Goal: Register for event/course

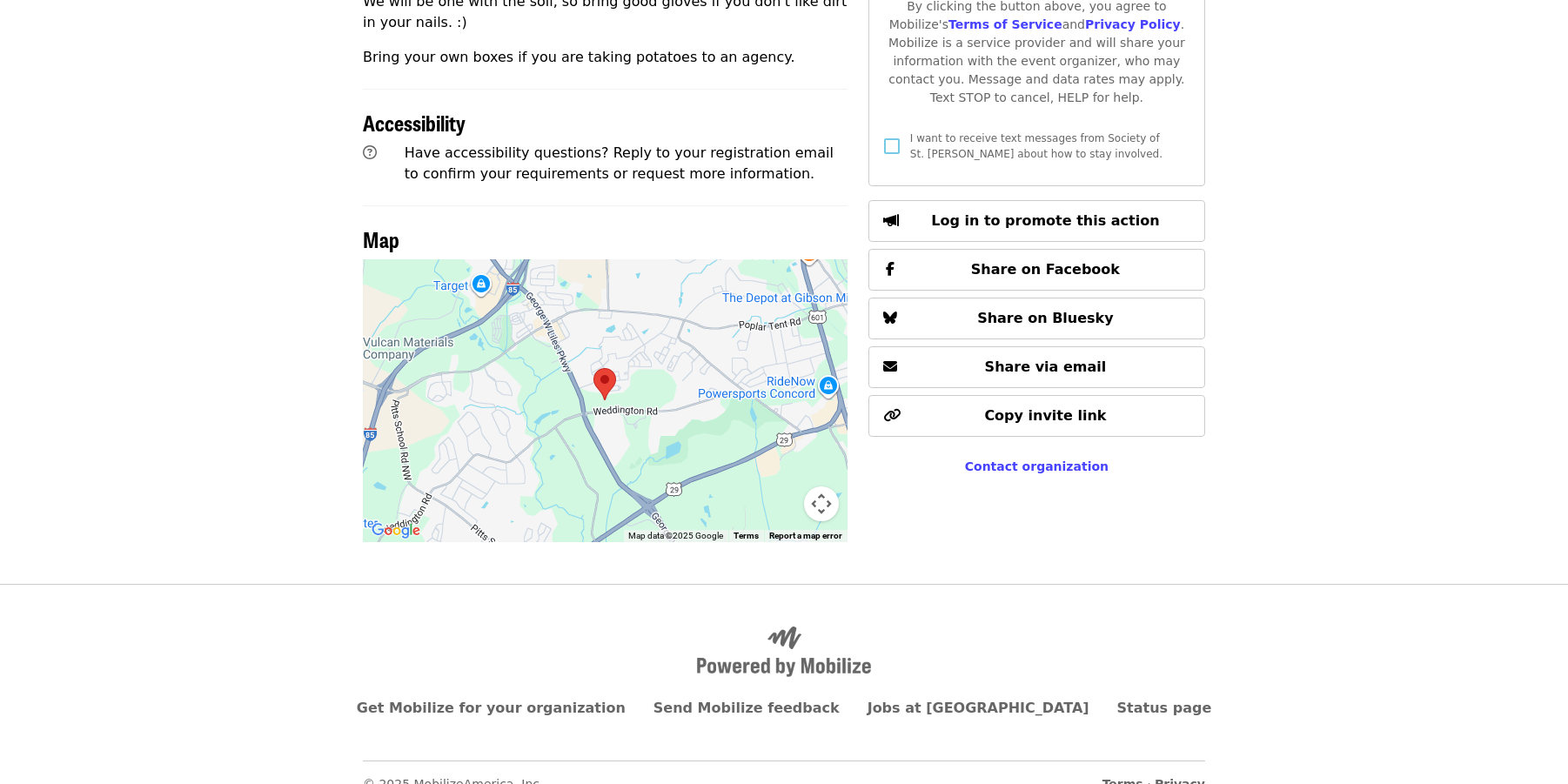
scroll to position [686, 0]
click at [821, 487] on button "Map camera controls" at bounding box center [821, 504] width 34 height 34
click at [779, 400] on button "Zoom in" at bounding box center [777, 417] width 34 height 34
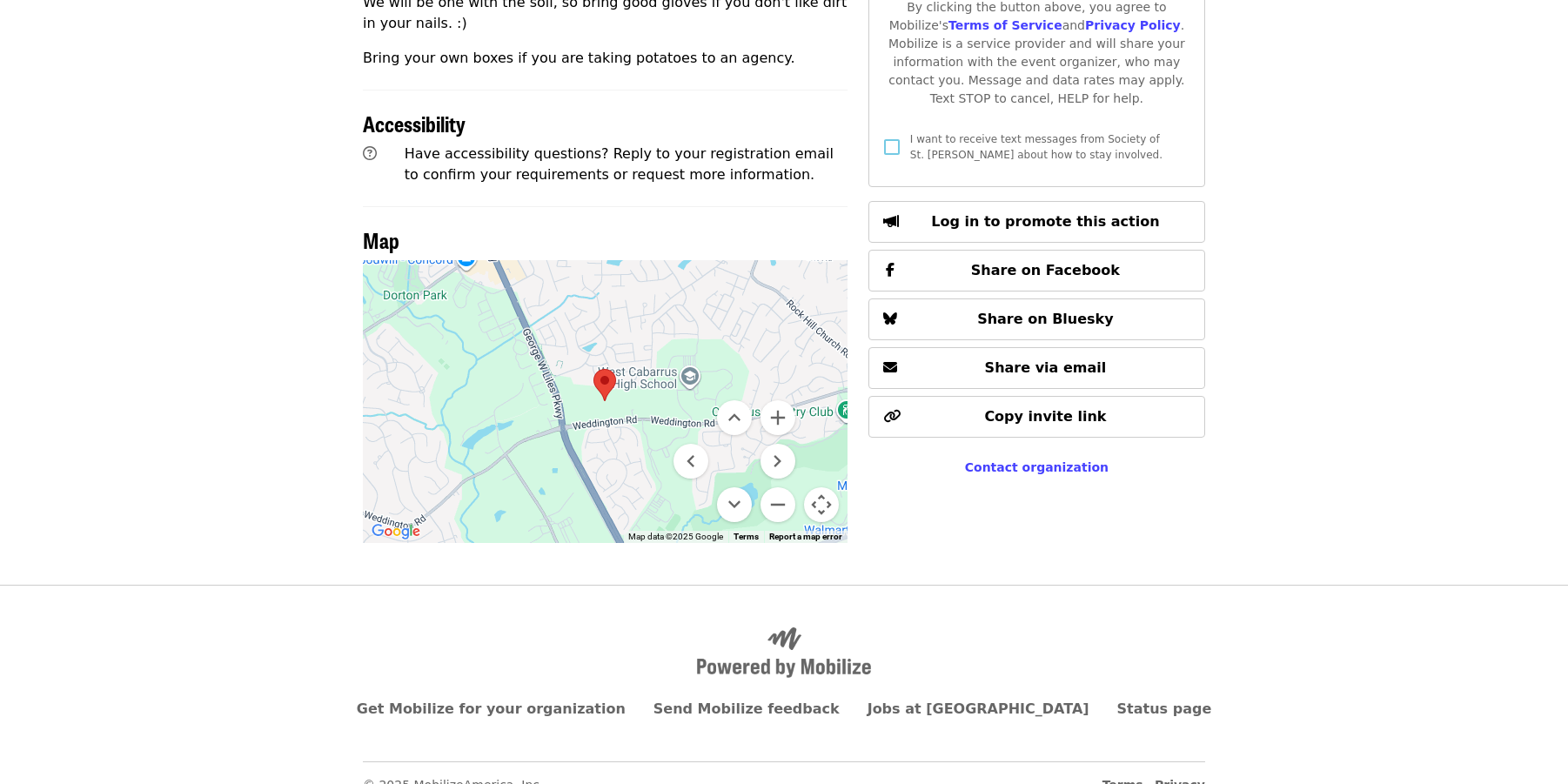
drag, startPoint x: 583, startPoint y: 290, endPoint x: 744, endPoint y: 312, distance: 162.5
click at [743, 313] on div at bounding box center [605, 402] width 485 height 283
drag, startPoint x: 735, startPoint y: 318, endPoint x: 669, endPoint y: 306, distance: 67.1
click at [774, 383] on div "Keyboard shortcuts Map Data Map data ©2025 Google Map data ©2025 Google 500 m C…" at bounding box center [605, 402] width 485 height 283
drag, startPoint x: 612, startPoint y: 292, endPoint x: 750, endPoint y: 307, distance: 138.8
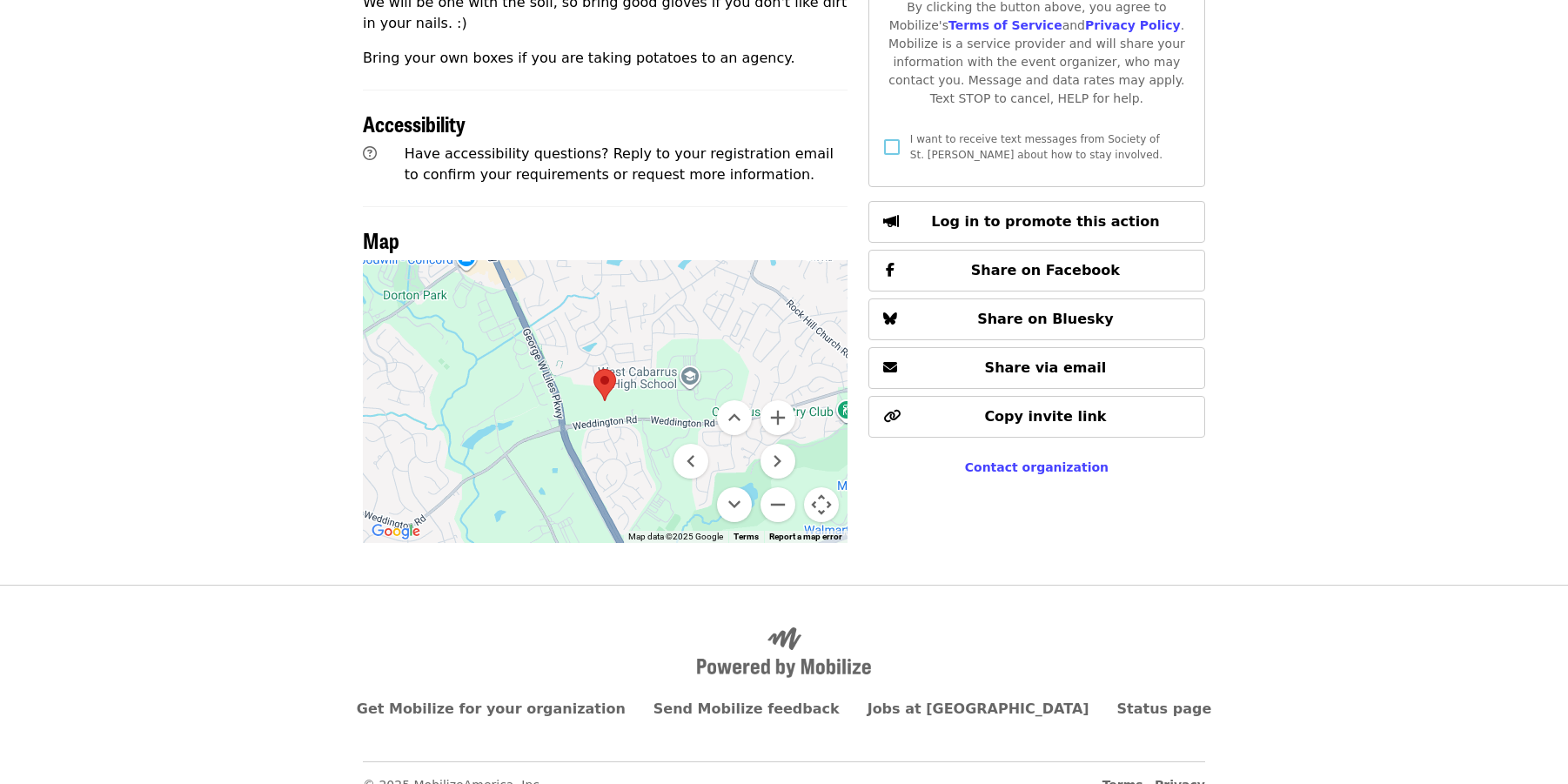
click at [750, 307] on div at bounding box center [605, 402] width 485 height 283
click at [777, 444] on button "Move right" at bounding box center [777, 461] width 34 height 34
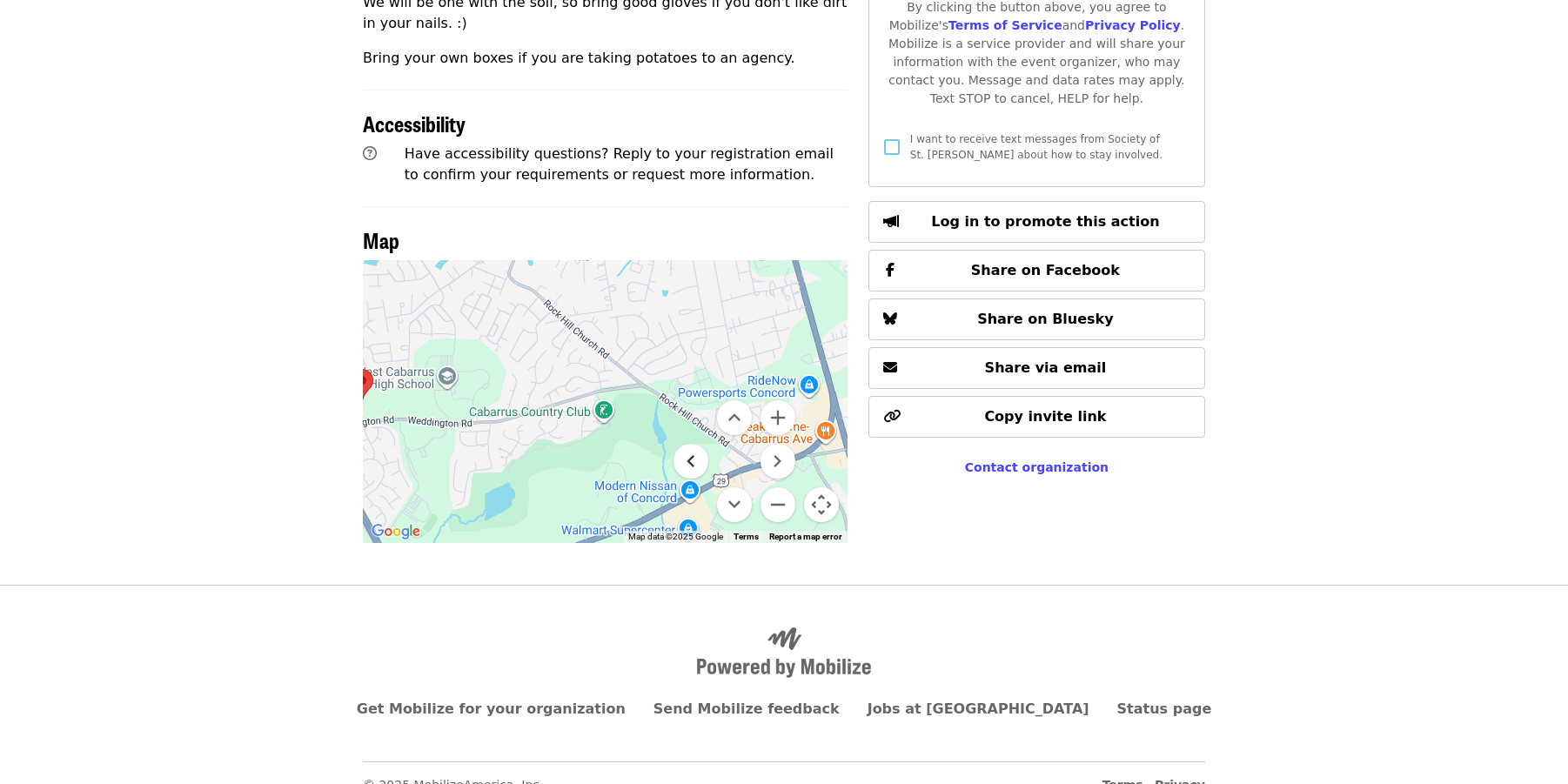
click at [697, 444] on button "Move left" at bounding box center [690, 461] width 34 height 34
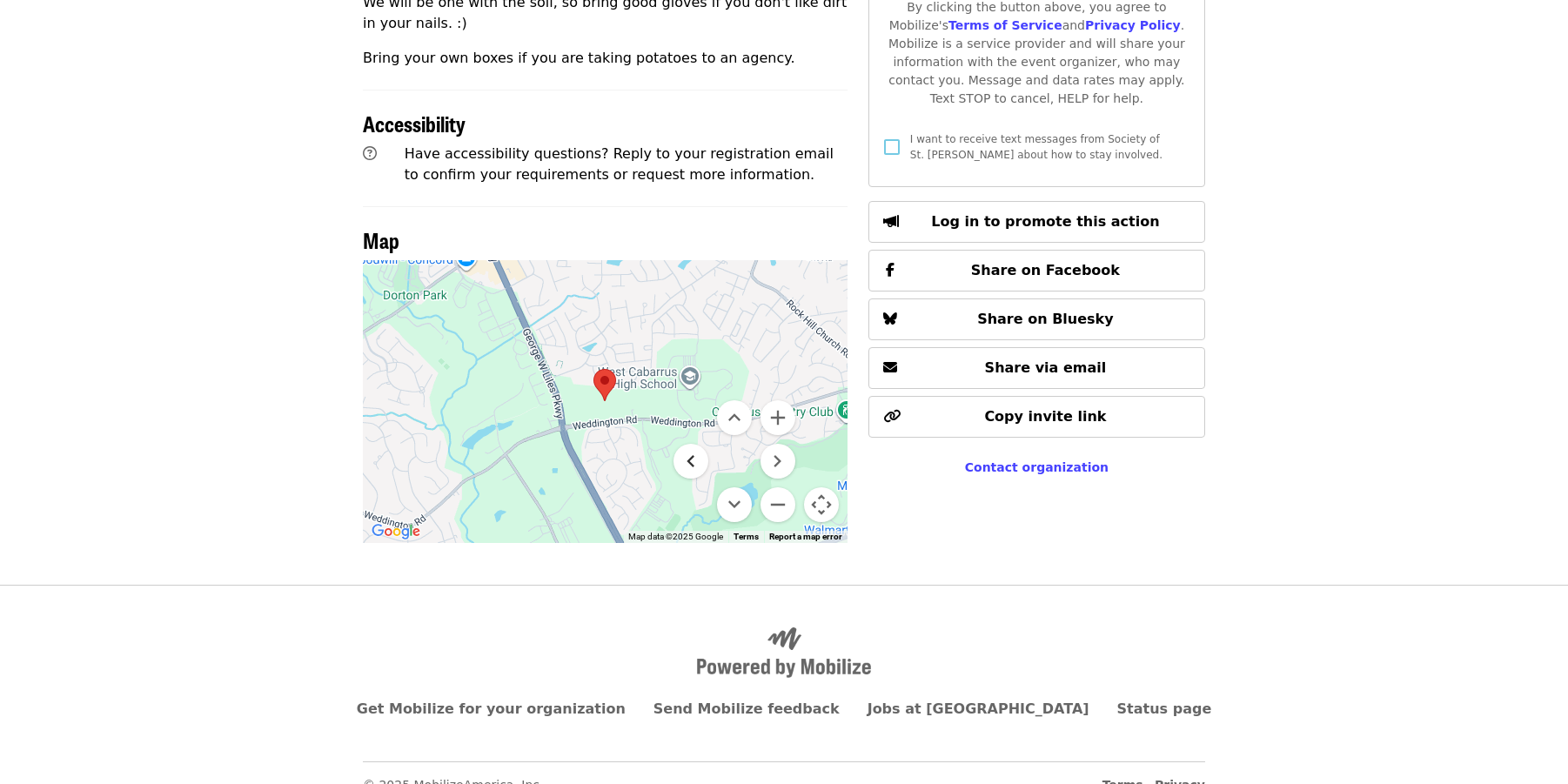
click at [697, 444] on button "Move left" at bounding box center [690, 461] width 34 height 34
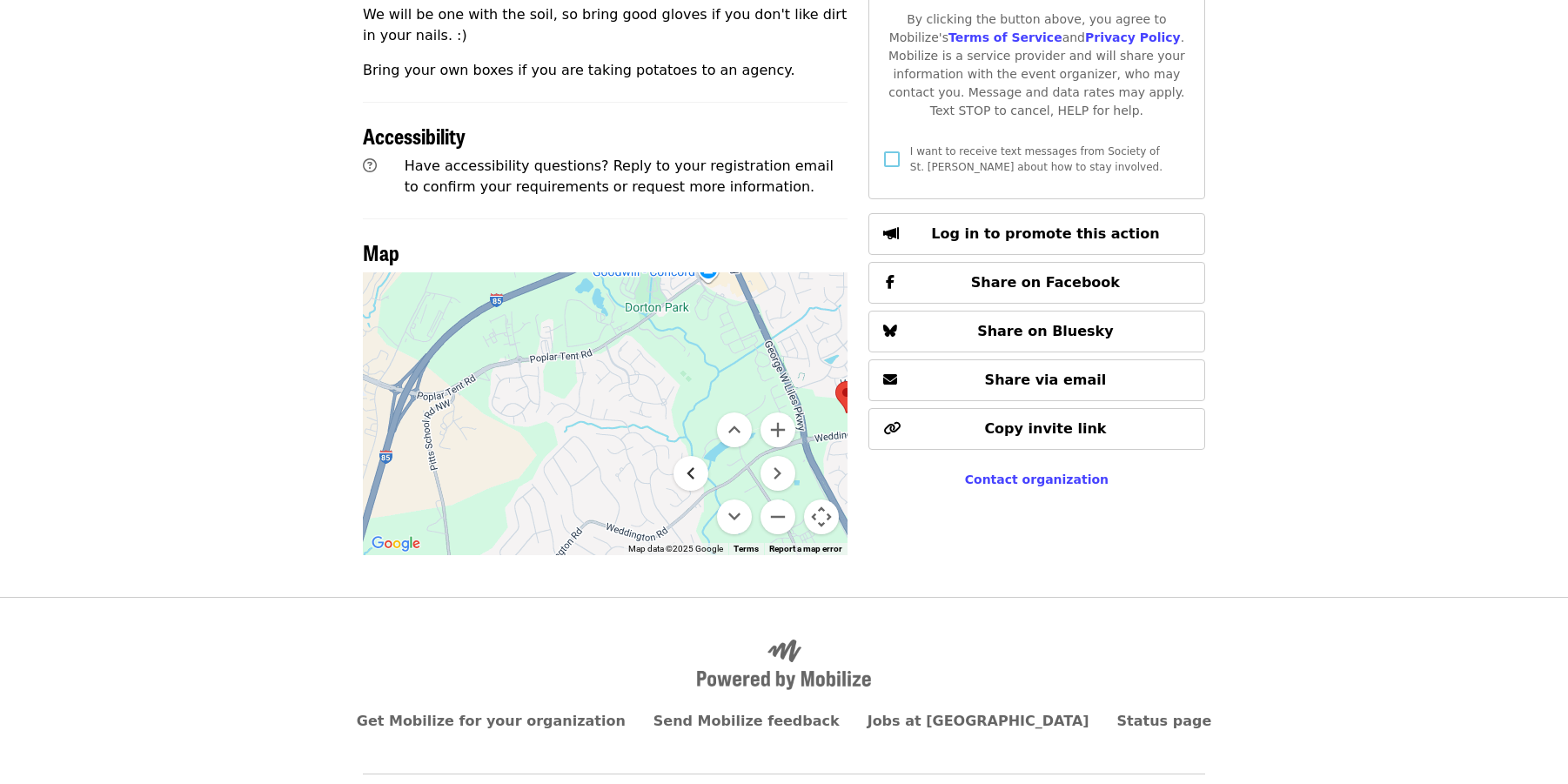
scroll to position [674, 0]
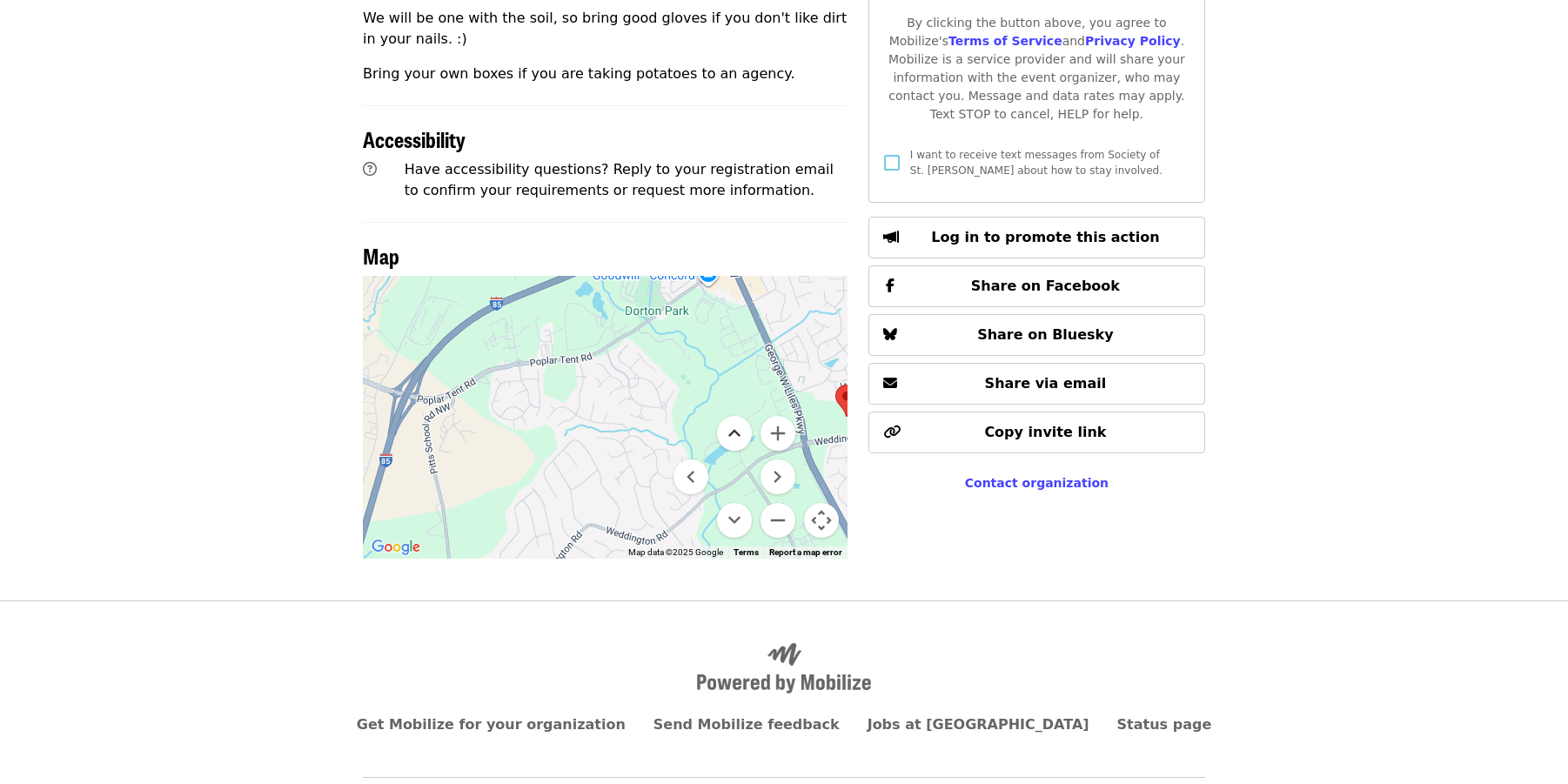
click at [741, 416] on button "Move up" at bounding box center [734, 433] width 34 height 34
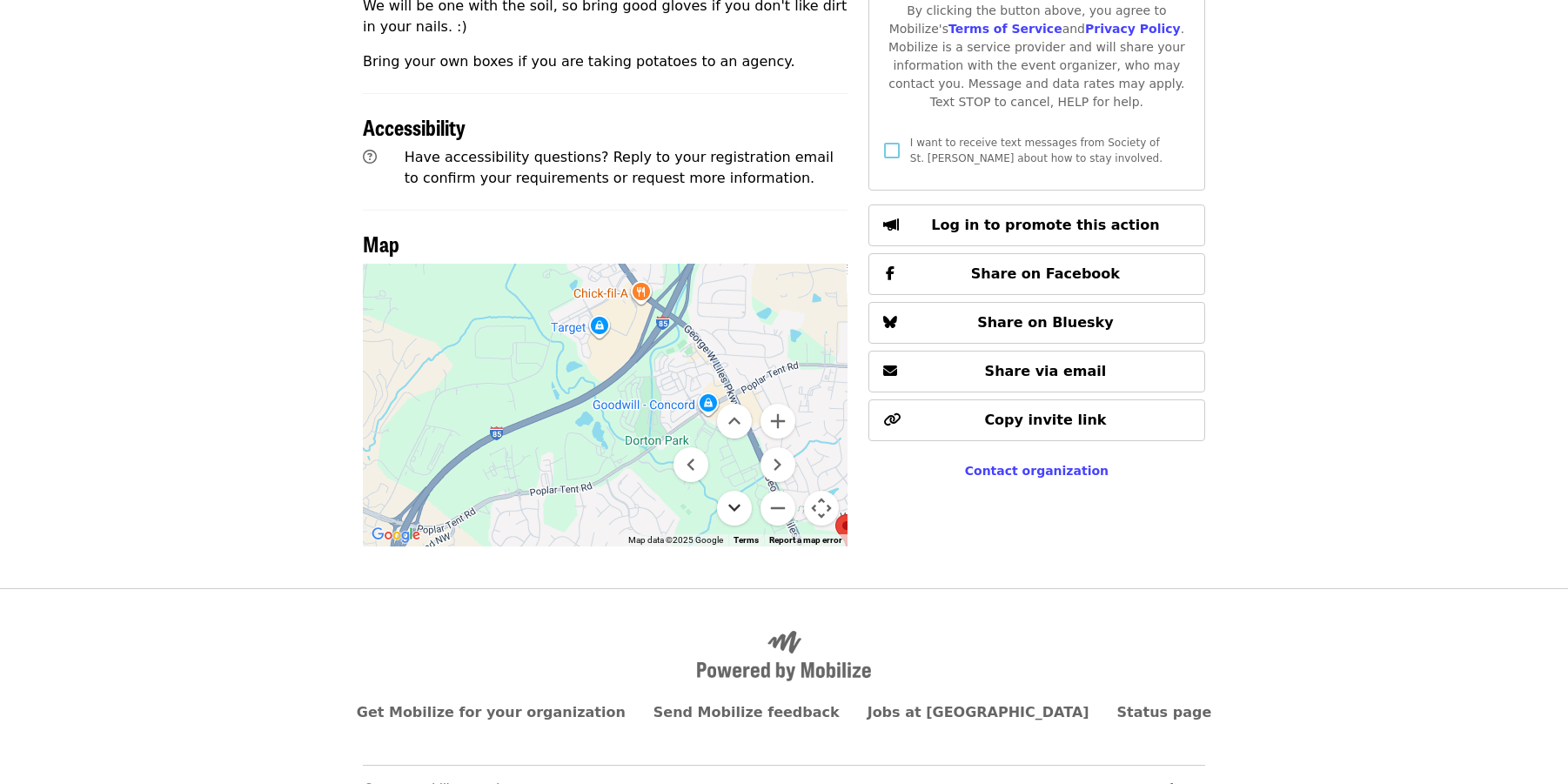
scroll to position [682, 0]
click at [735, 491] on button "Move down" at bounding box center [734, 508] width 34 height 34
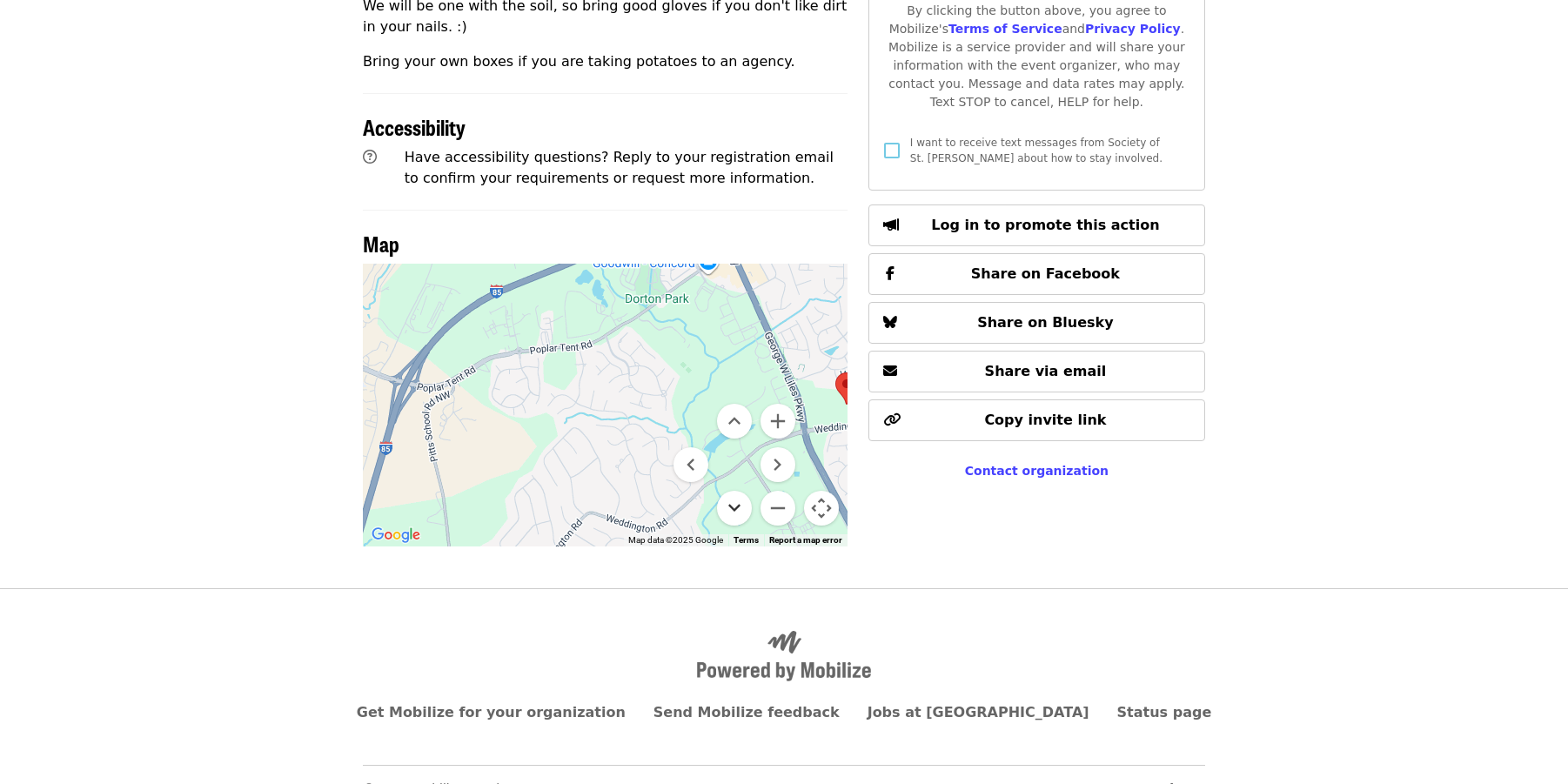
click at [735, 491] on button "Move down" at bounding box center [734, 508] width 34 height 34
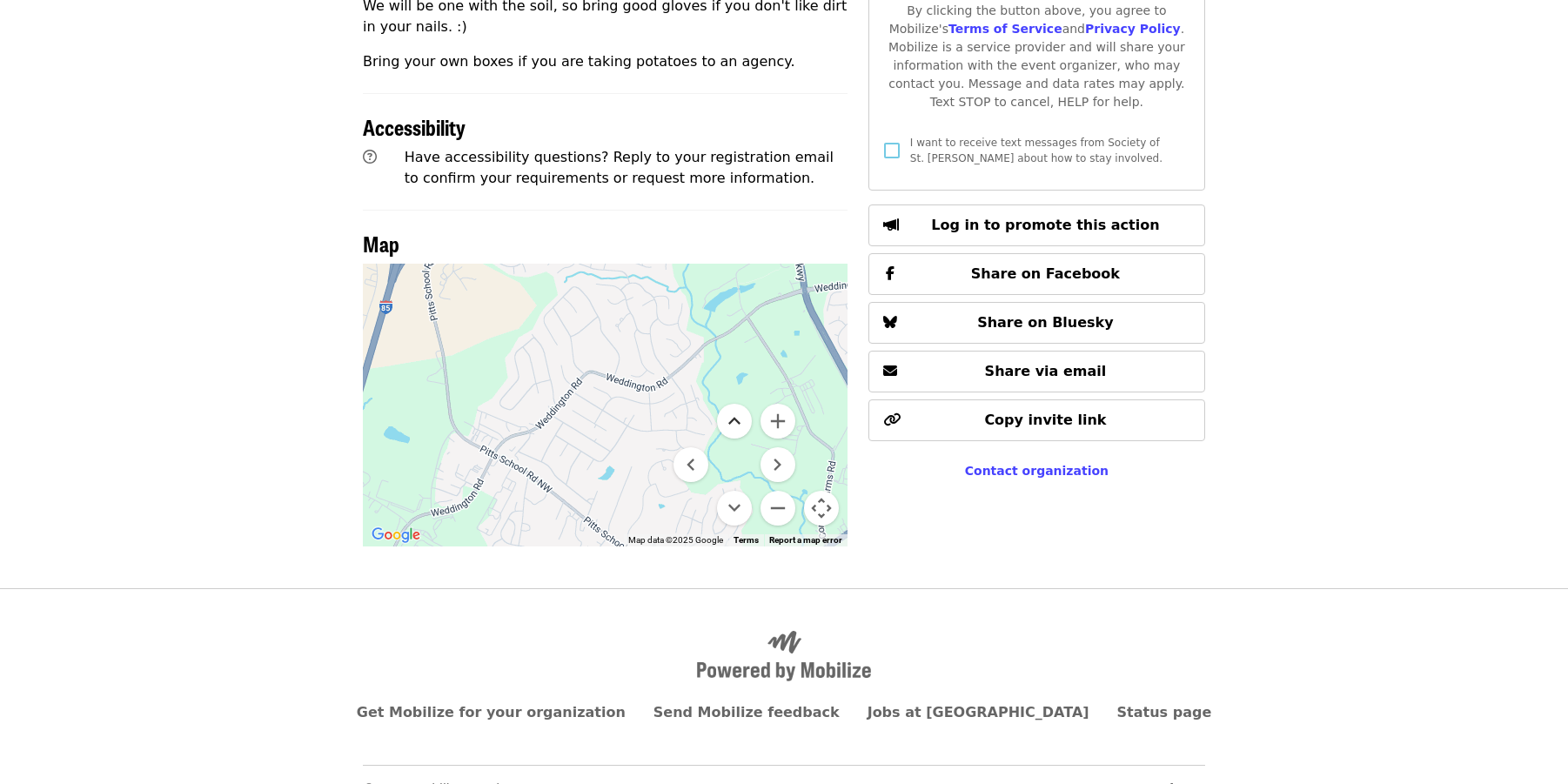
click at [733, 403] on button "Move up" at bounding box center [734, 420] width 34 height 34
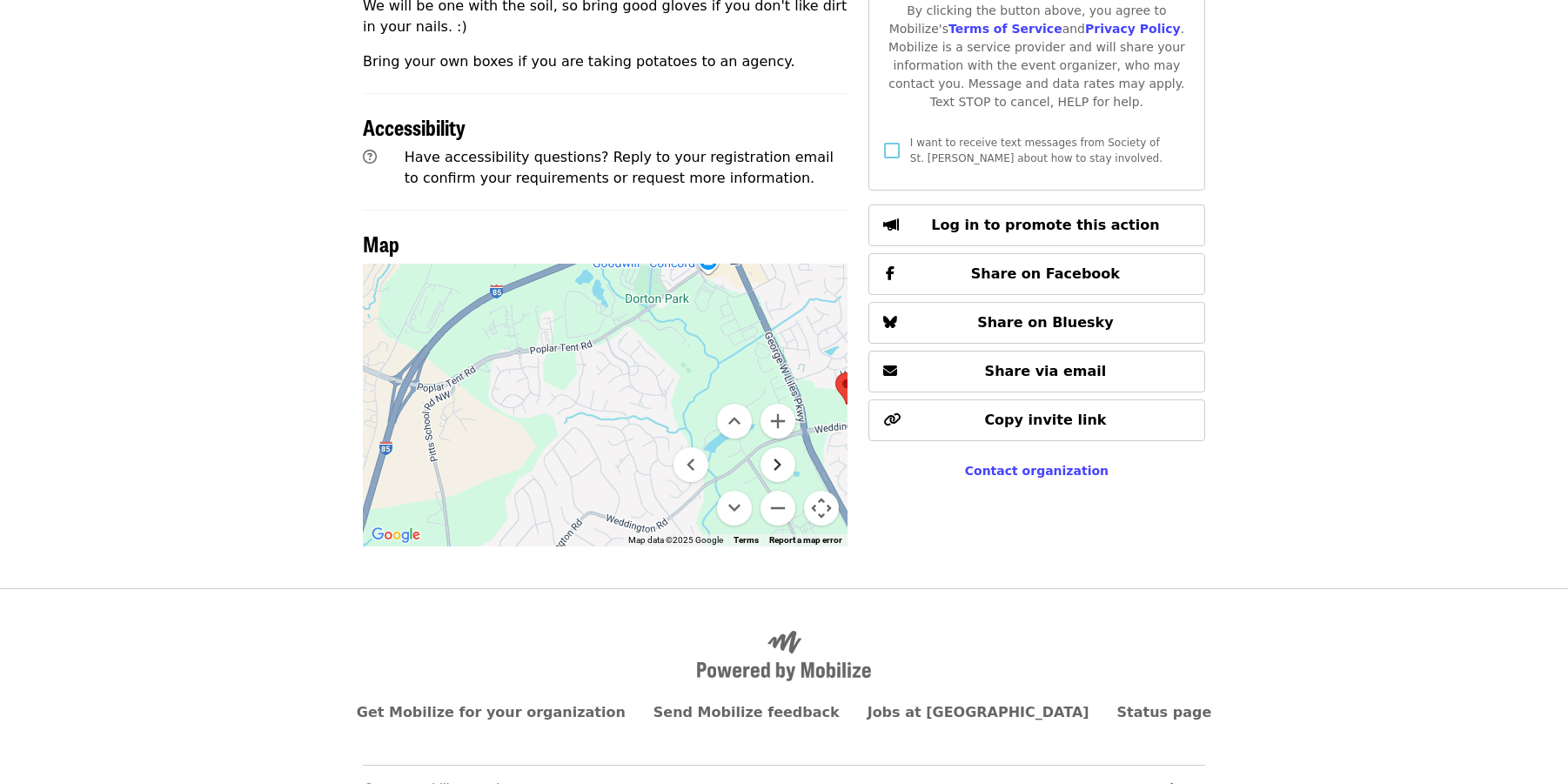
click at [772, 448] on button "Move right" at bounding box center [777, 464] width 34 height 34
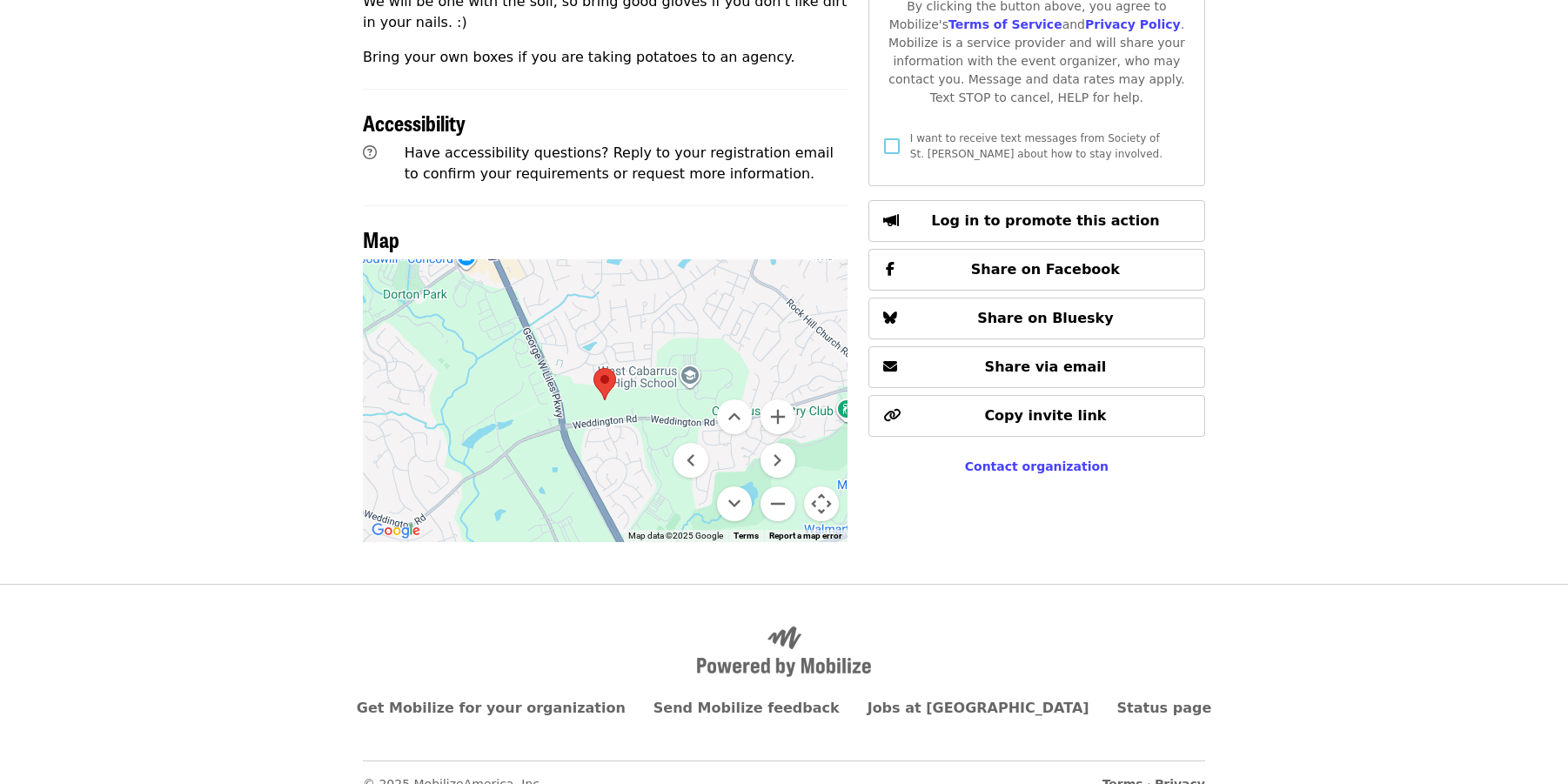
scroll to position [686, 0]
